Goal: Find specific page/section: Find specific page/section

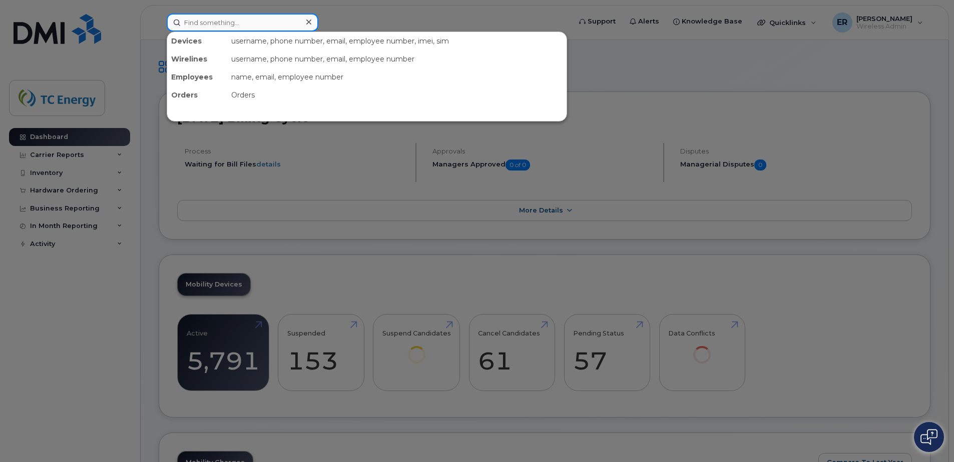
click at [214, 22] on input at bounding box center [243, 23] width 152 height 18
paste input "5513330424"
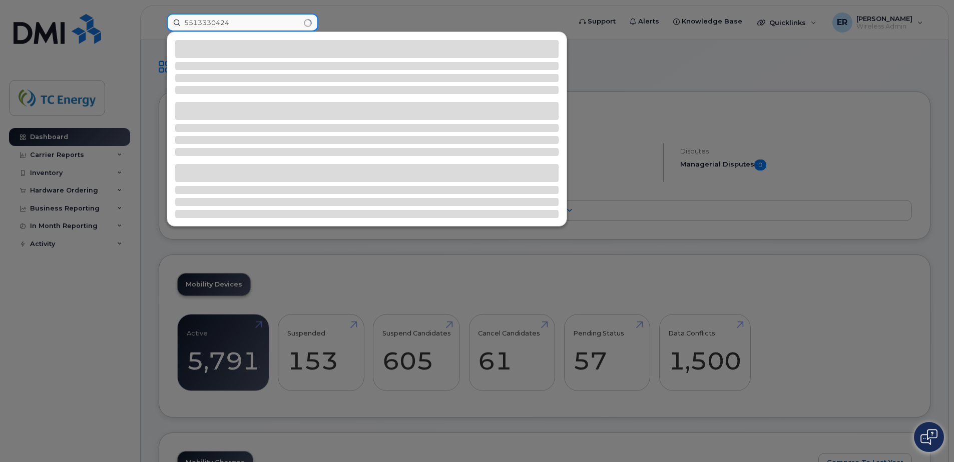
type input "5513330424"
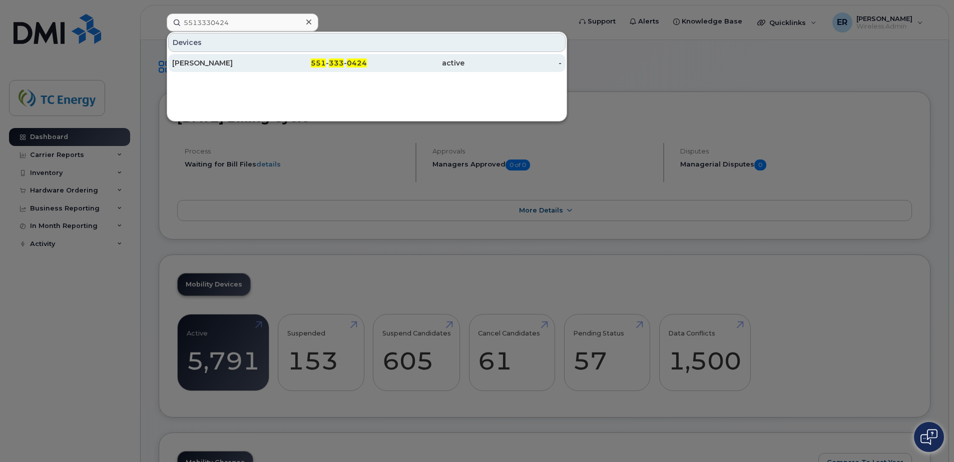
click at [270, 68] on div "[PERSON_NAME]" at bounding box center [319, 63] width 98 height 18
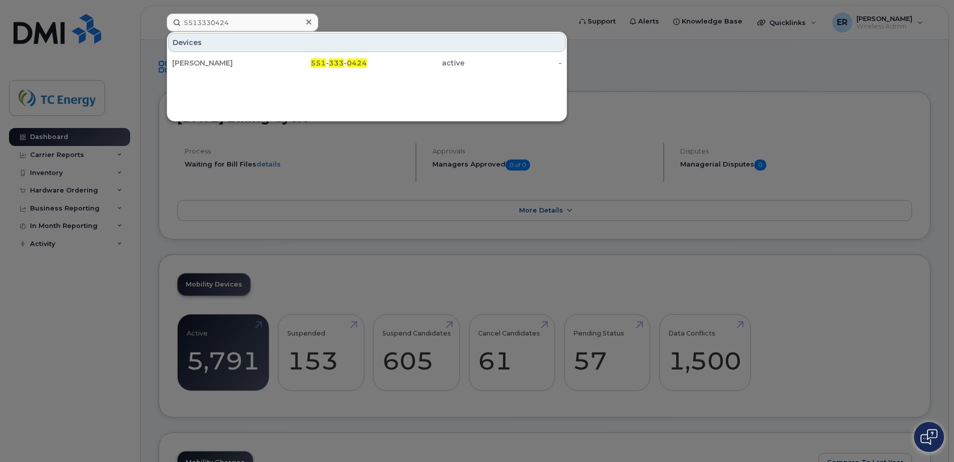
click at [383, 138] on div at bounding box center [477, 231] width 954 height 462
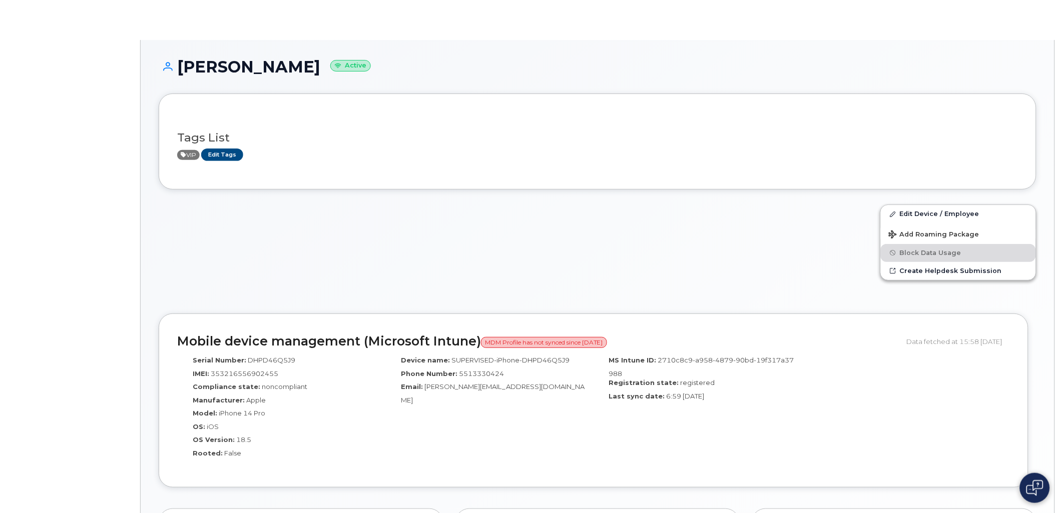
drag, startPoint x: 802, startPoint y: 252, endPoint x: 816, endPoint y: 250, distance: 14.1
click at [802, 251] on div at bounding box center [514, 250] width 722 height 103
